Goal: Task Accomplishment & Management: Complete application form

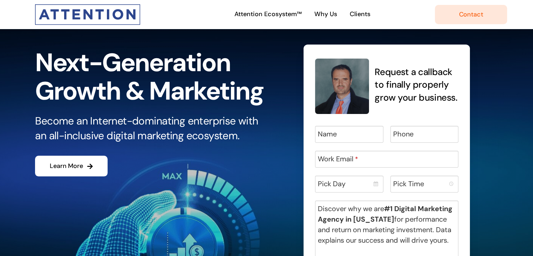
scroll to position [35, 0]
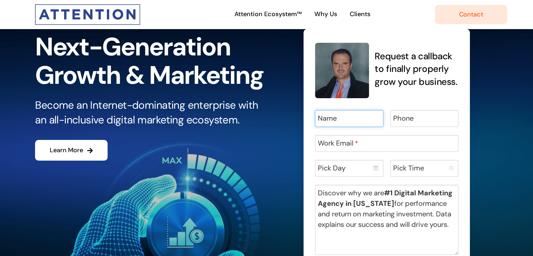
click at [340, 122] on input "Name" at bounding box center [349, 118] width 68 height 17
type input "[PERSON_NAME]"
type input "07908590346"
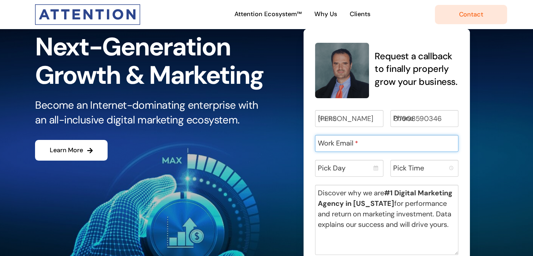
type input "[EMAIL_ADDRESS][DOMAIN_NAME]"
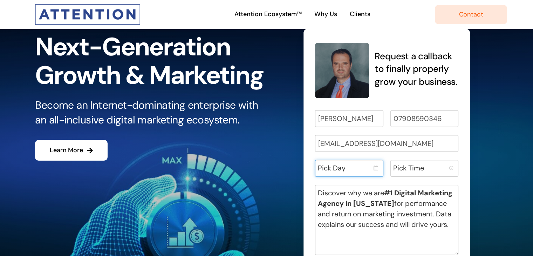
click at [349, 168] on input "Pick Day" at bounding box center [349, 168] width 68 height 17
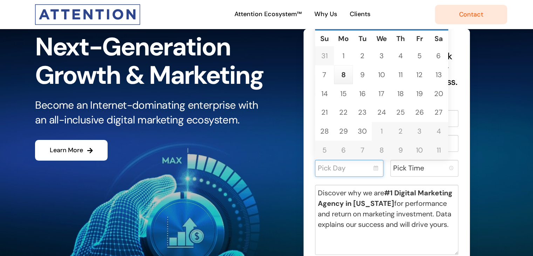
click at [342, 78] on link "8" at bounding box center [343, 74] width 13 height 13
type input "[DATE]"
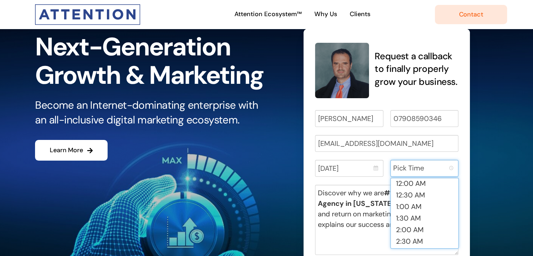
click at [426, 169] on input "Pick Time" at bounding box center [424, 168] width 68 height 17
click at [419, 187] on li "12:00 AM" at bounding box center [425, 183] width 68 height 11
type input "12:00 AM"
click at [419, 188] on b "#1 Digital Marketing Agency in [US_STATE]" at bounding box center [385, 198] width 135 height 20
click at [419, 187] on textarea "Discover why we are #1 Digital Marketing Agency in [US_STATE] for performance a…" at bounding box center [387, 220] width 144 height 70
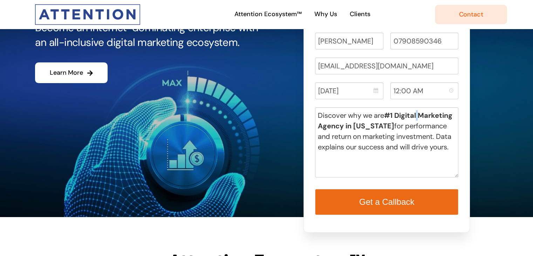
scroll to position [140, 0]
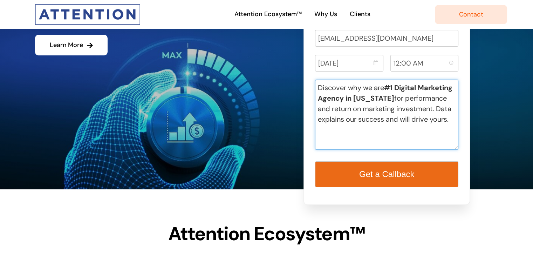
click at [371, 140] on textarea "Discover why we are #1 Digital Marketing Agency in [US_STATE] for performance a…" at bounding box center [387, 115] width 144 height 70
click at [395, 125] on textarea "Discover why we are #1 Digital Marketing Agency in [US_STATE] for performance a…" at bounding box center [387, 115] width 144 height 70
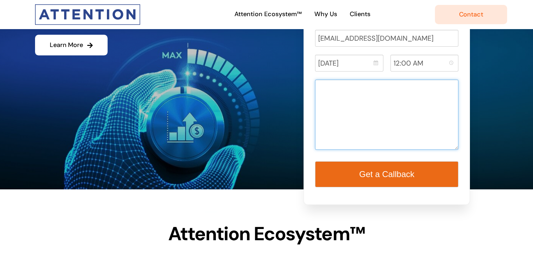
paste textarea "Hi, Hope you’re well! I'm a blogger., a Guest Post & Content Writing Service Pr…"
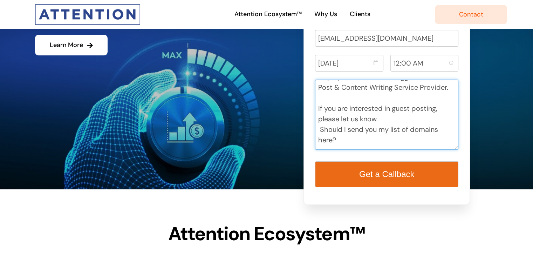
scroll to position [70, 0]
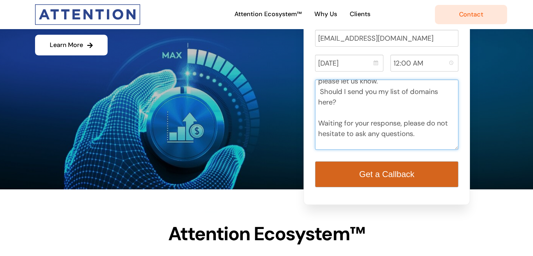
type textarea "Hi, Hope you’re well! I'm a blogger., a Guest Post & Content Writing Service Pr…"
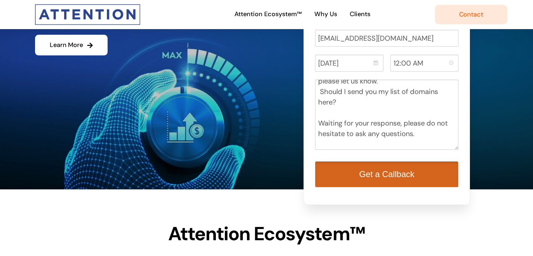
click at [394, 175] on span "Get a Callback" at bounding box center [386, 173] width 55 height 9
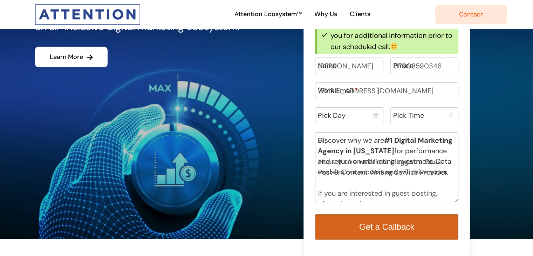
scroll to position [127, 0]
